Goal: Transaction & Acquisition: Purchase product/service

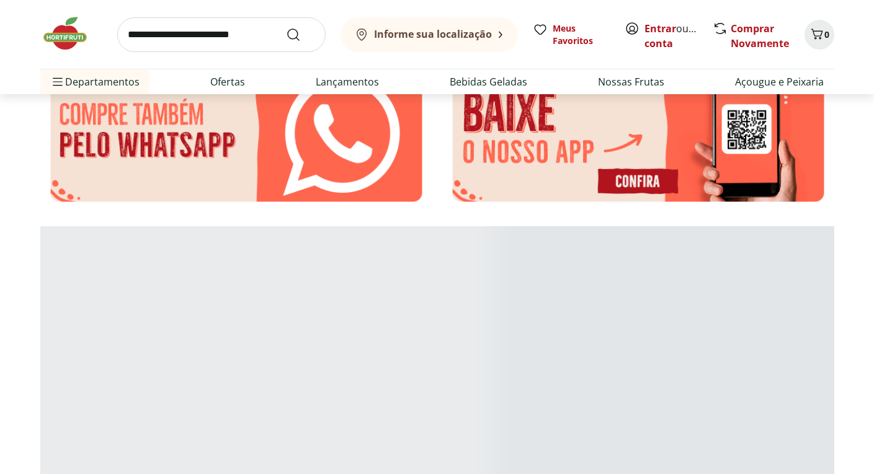
scroll to position [1799, 0]
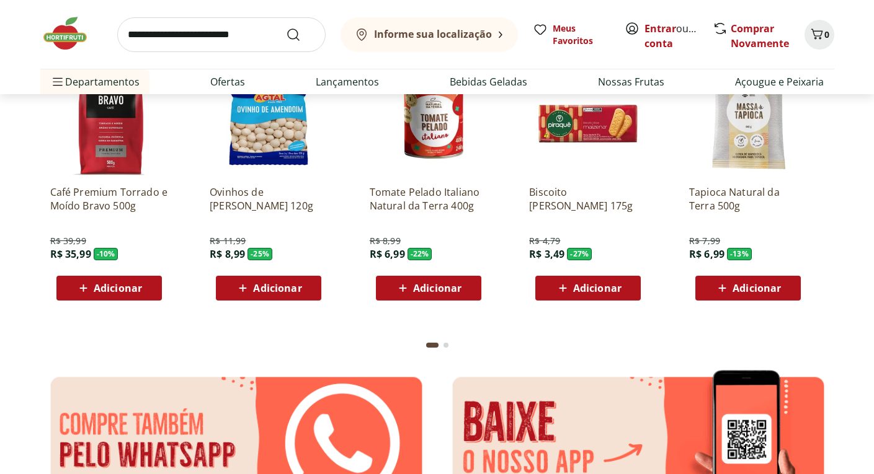
click at [194, 40] on input "search" at bounding box center [221, 34] width 208 height 35
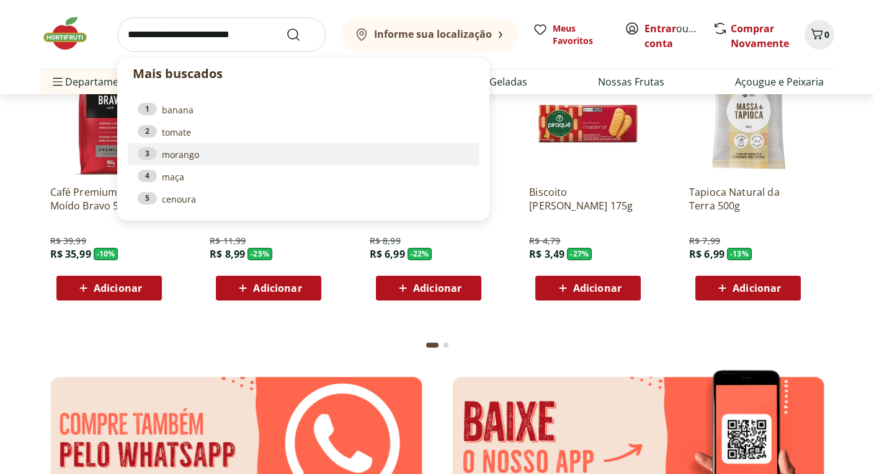
click at [177, 155] on link "3 morango" at bounding box center [303, 155] width 331 height 14
type input "*******"
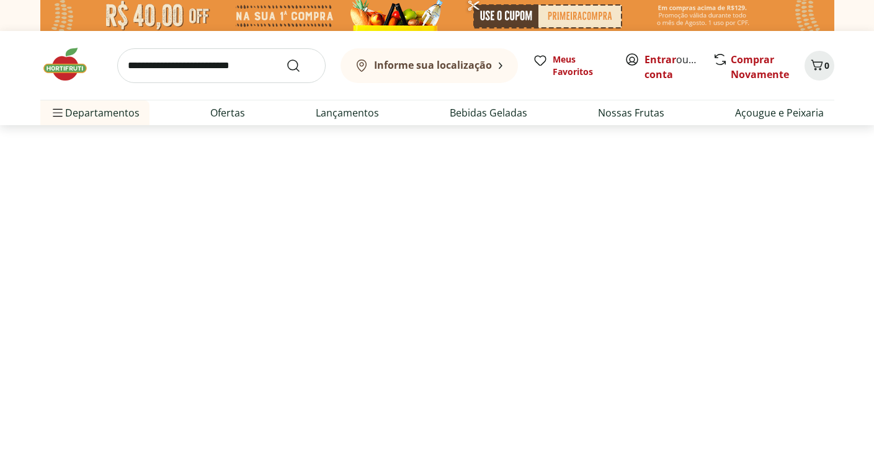
select select "**********"
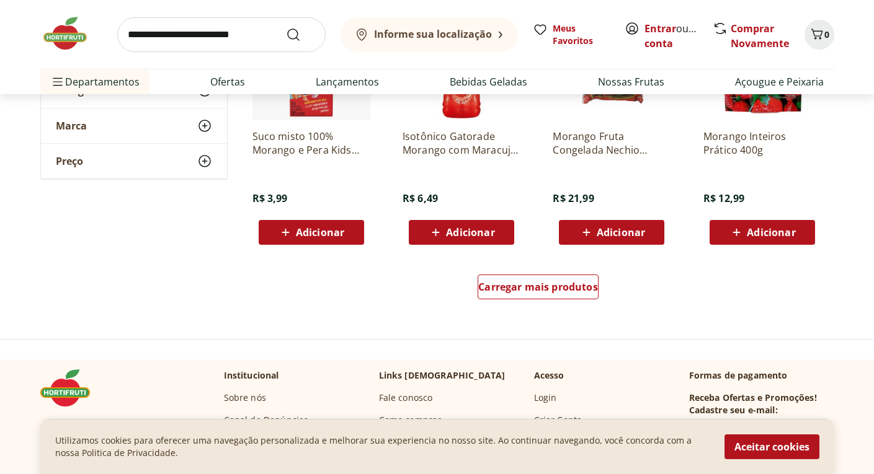
scroll to position [744, 0]
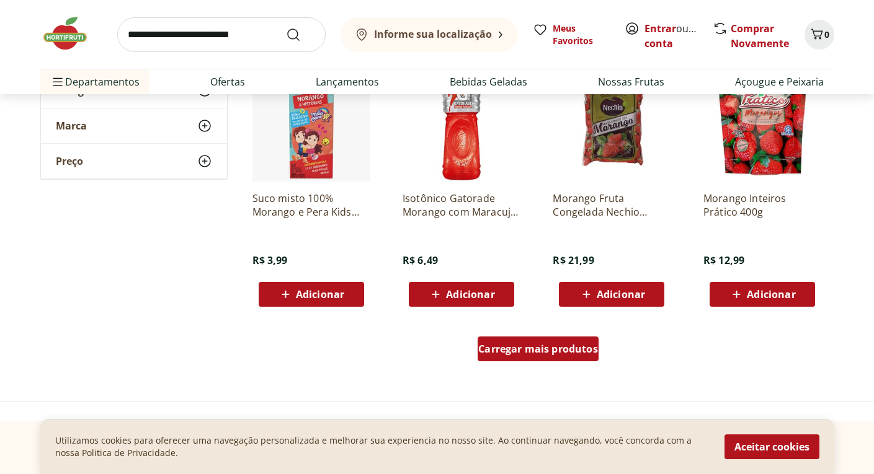
click at [559, 350] on span "Carregar mais produtos" at bounding box center [538, 349] width 120 height 10
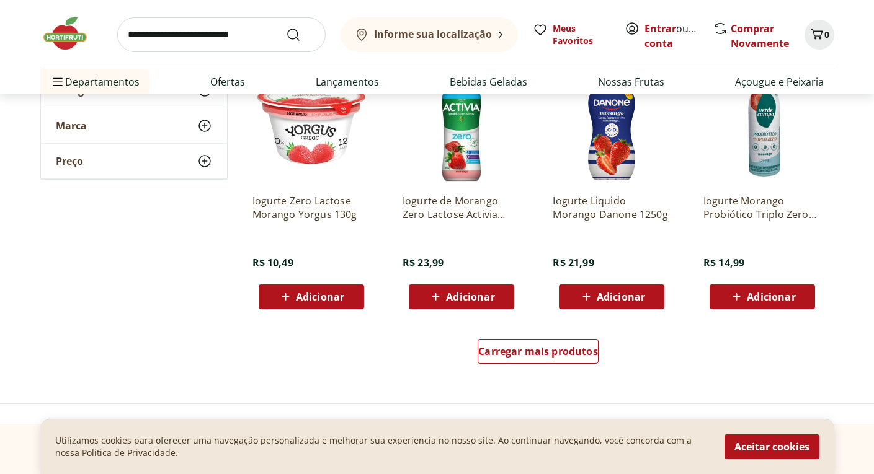
scroll to position [1675, 0]
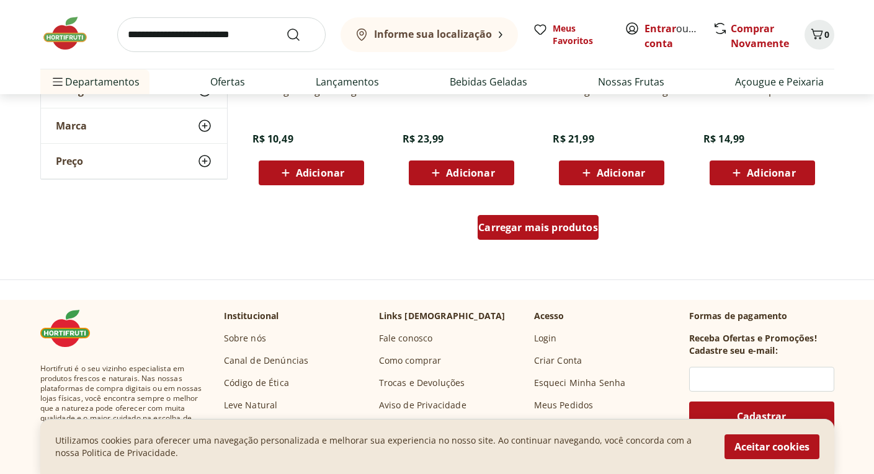
click at [517, 229] on span "Carregar mais produtos" at bounding box center [538, 228] width 120 height 10
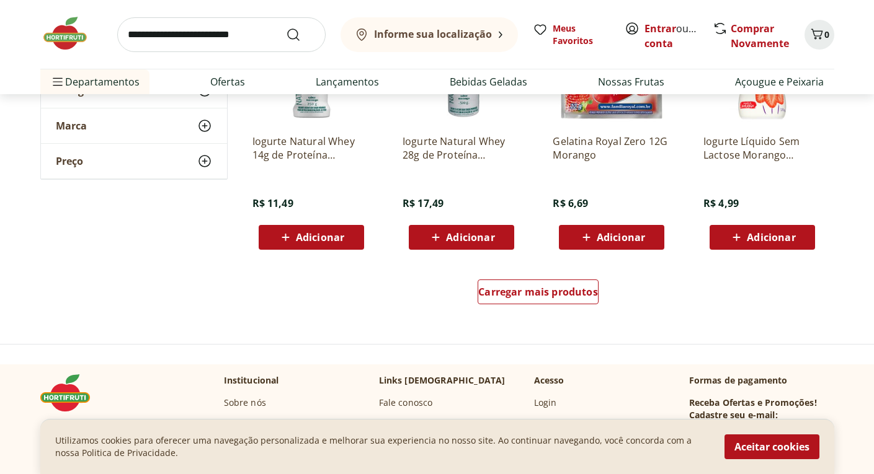
scroll to position [2543, 0]
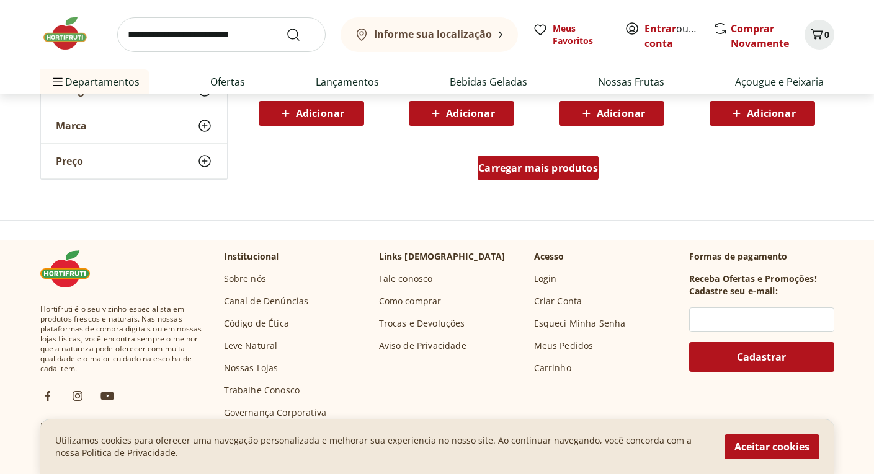
click at [528, 171] on span "Carregar mais produtos" at bounding box center [538, 168] width 120 height 10
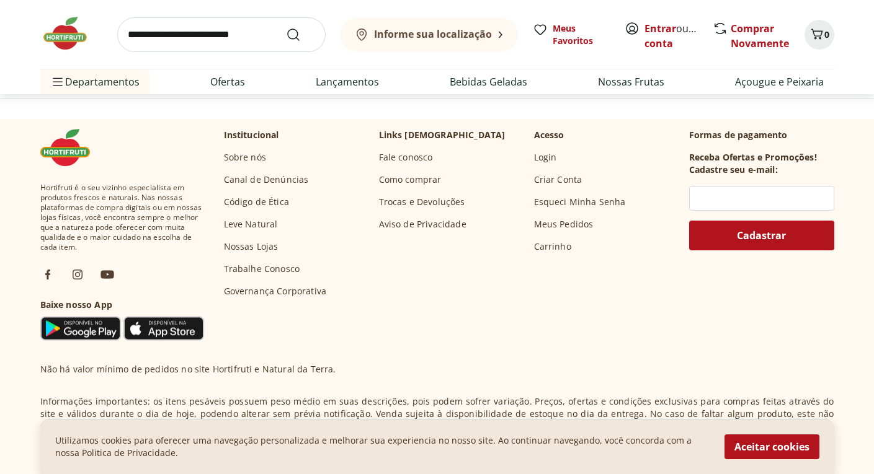
scroll to position [3349, 0]
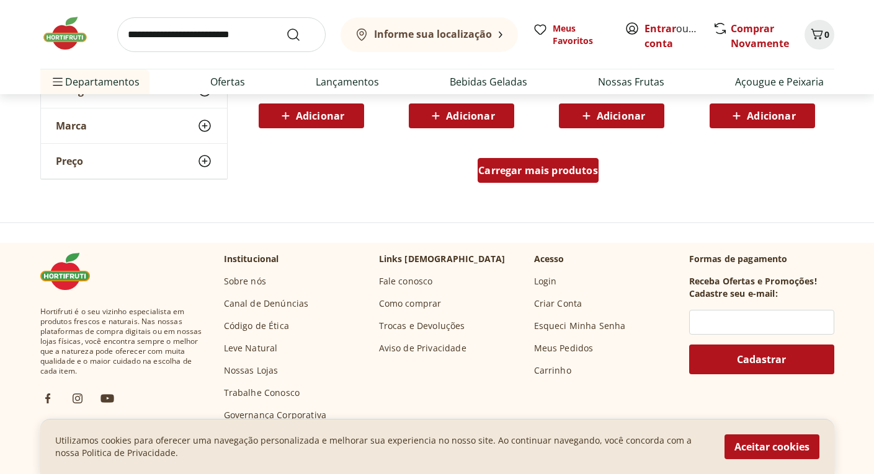
click at [523, 174] on span "Carregar mais produtos" at bounding box center [538, 171] width 120 height 10
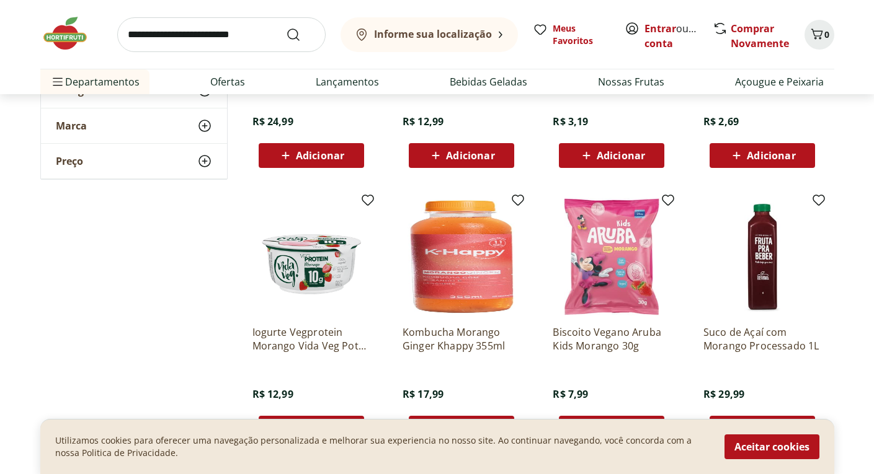
scroll to position [4032, 0]
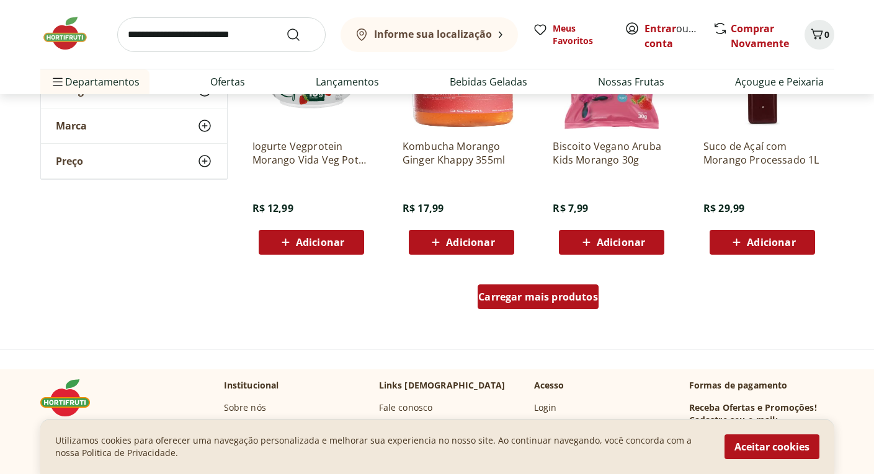
click at [516, 306] on div "Carregar mais produtos" at bounding box center [538, 297] width 121 height 25
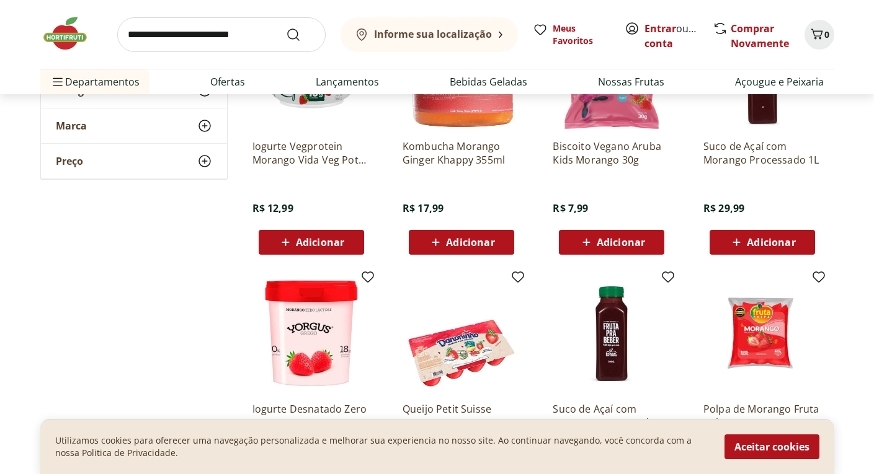
click at [394, 34] on b "Informe sua localização" at bounding box center [433, 34] width 118 height 14
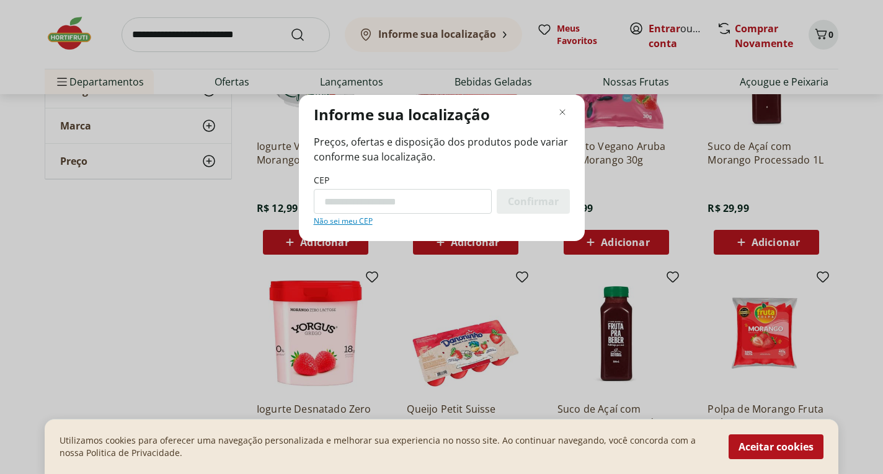
click at [391, 37] on div "Informe sua localização Preços, ofertas e disposição dos produtos pode variar c…" at bounding box center [441, 237] width 883 height 474
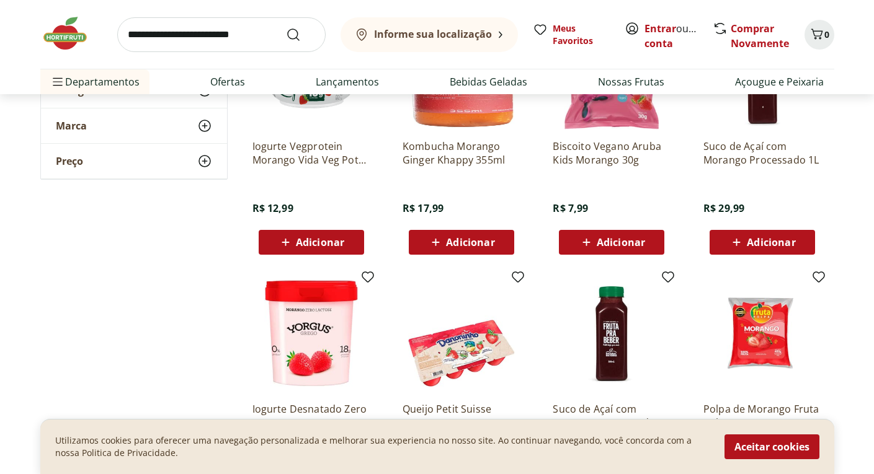
click at [394, 43] on button "Informe sua localização" at bounding box center [429, 34] width 177 height 35
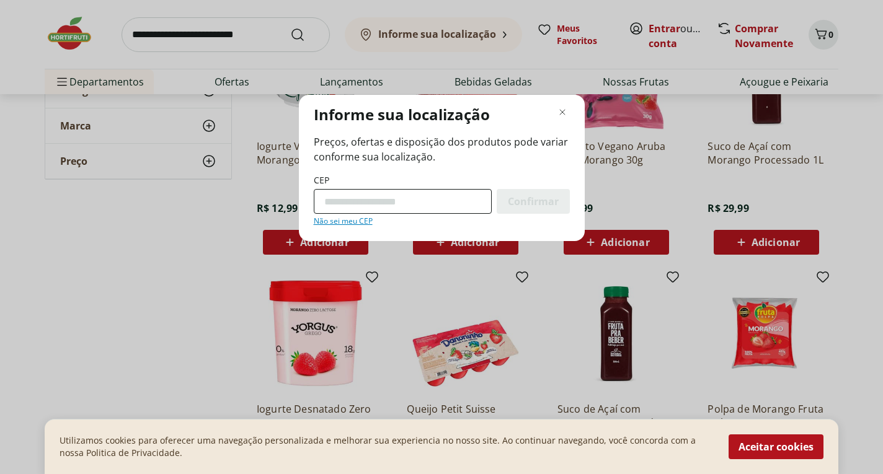
drag, startPoint x: 391, startPoint y: 201, endPoint x: 409, endPoint y: 195, distance: 18.8
click at [391, 201] on input "CEP" at bounding box center [403, 201] width 178 height 25
type input "*********"
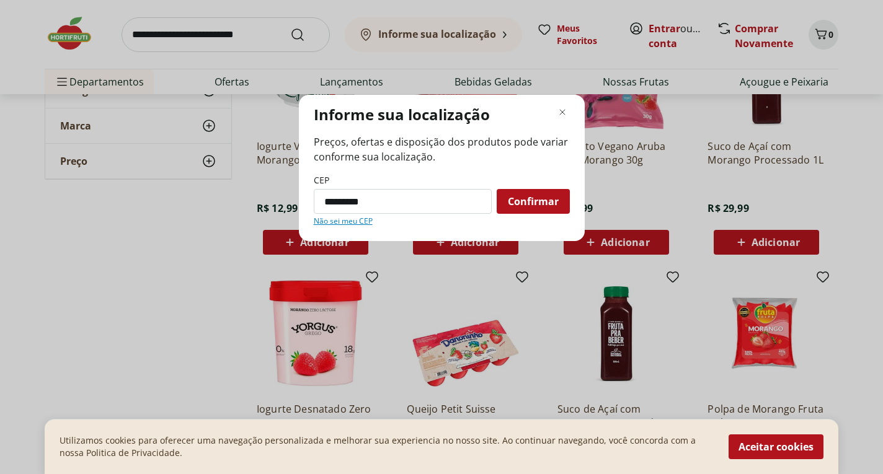
click at [523, 205] on span "Confirmar" at bounding box center [533, 202] width 51 height 10
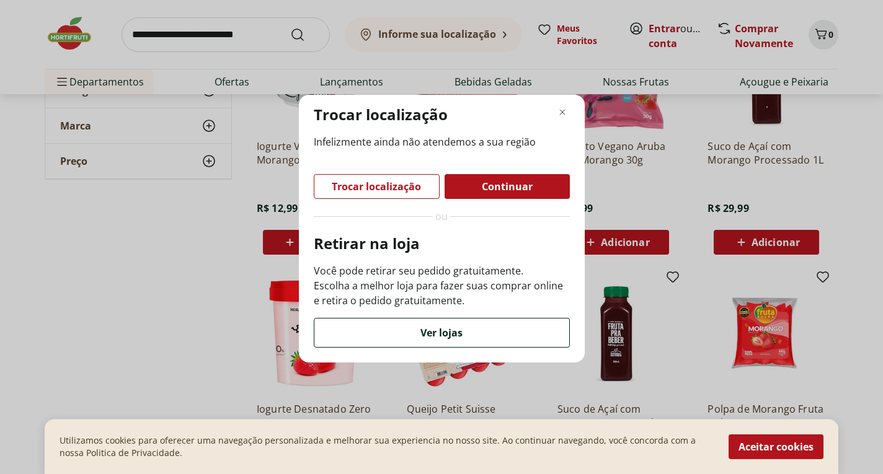
click at [470, 332] on div "Ver lojas" at bounding box center [441, 333] width 255 height 29
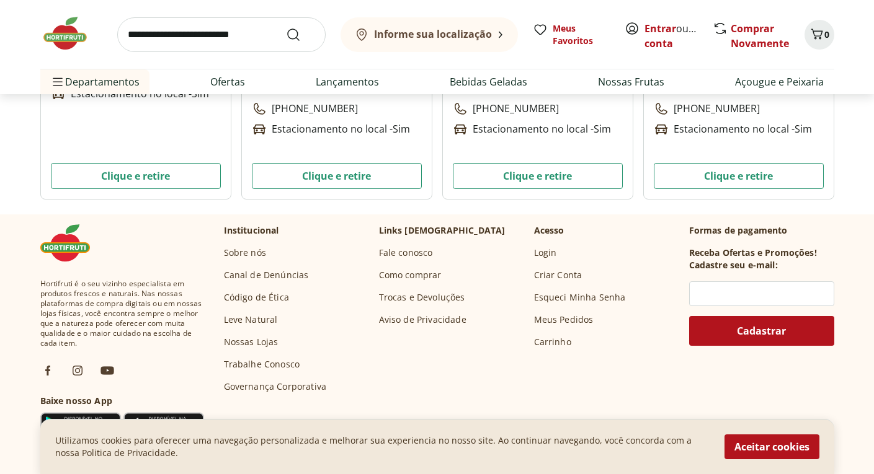
scroll to position [3659, 0]
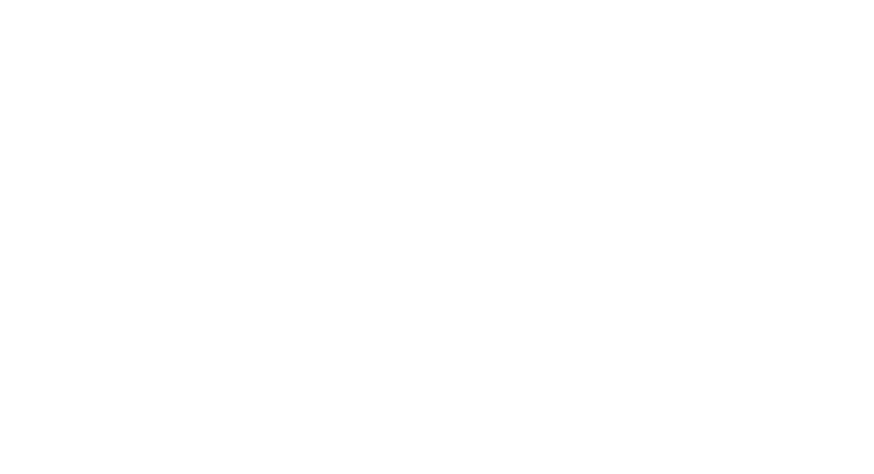
scroll to position [3121, 0]
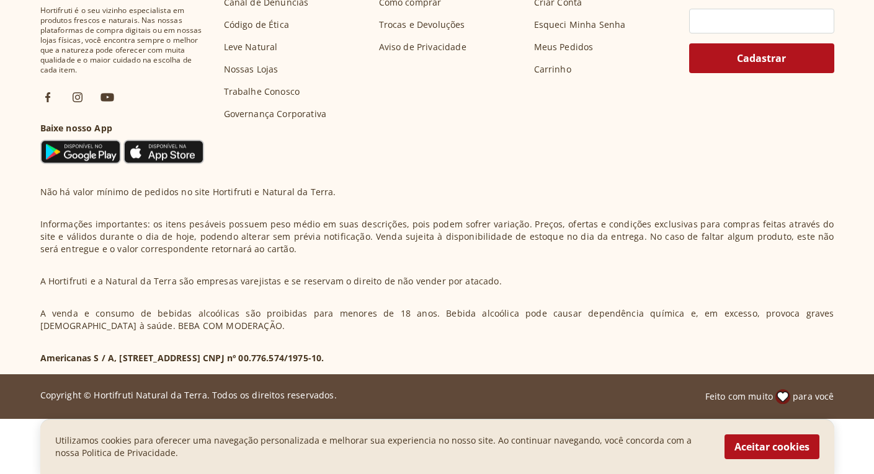
select select "**********"
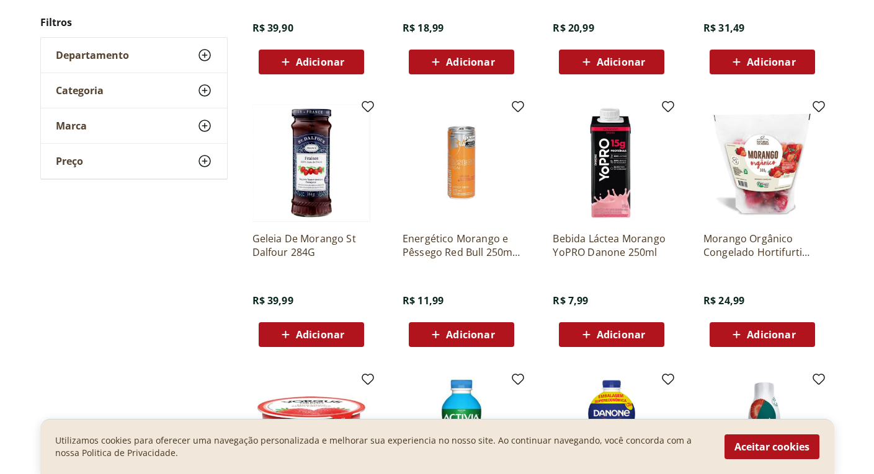
scroll to position [6775, 0]
